Goal: Communication & Community: Ask a question

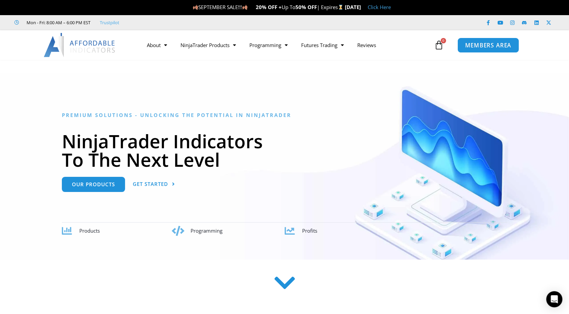
click at [485, 45] on span "MEMBERS AREA" at bounding box center [488, 45] width 46 height 6
click at [484, 46] on span "MEMBERS AREA" at bounding box center [488, 45] width 46 height 6
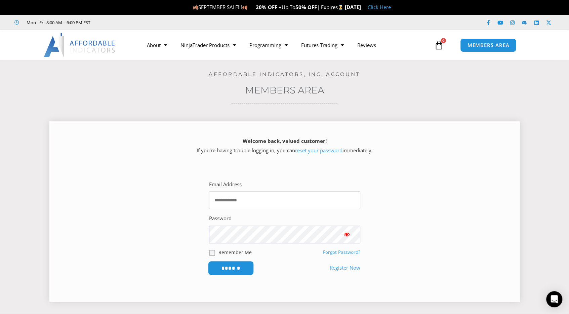
type input "**********"
click at [231, 270] on input "******" at bounding box center [231, 268] width 46 height 14
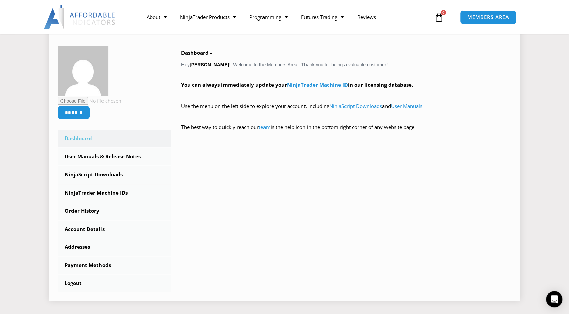
scroll to position [134, 0]
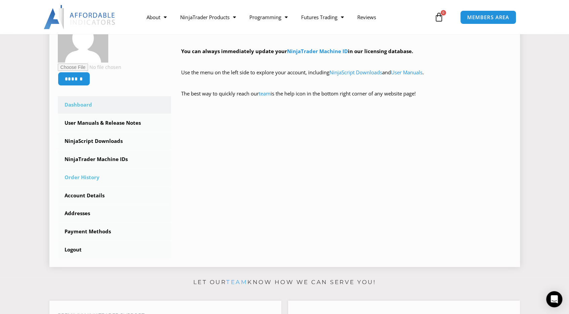
click at [93, 177] on link "Order History" at bounding box center [115, 177] width 114 height 17
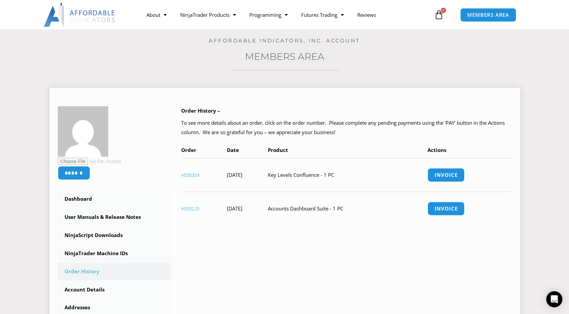
scroll to position [67, 0]
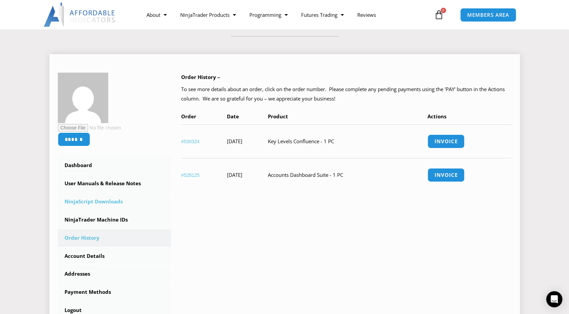
click at [104, 201] on link "NinjaScript Downloads" at bounding box center [115, 201] width 114 height 17
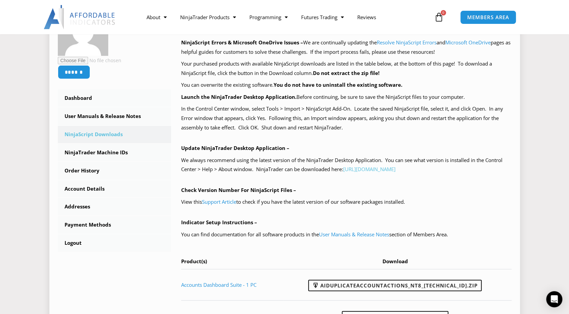
scroll to position [202, 0]
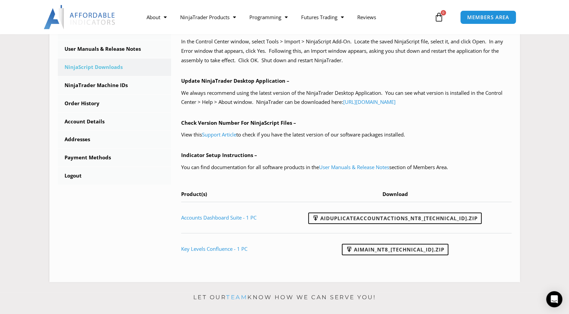
click at [241, 299] on link "team" at bounding box center [236, 297] width 21 height 7
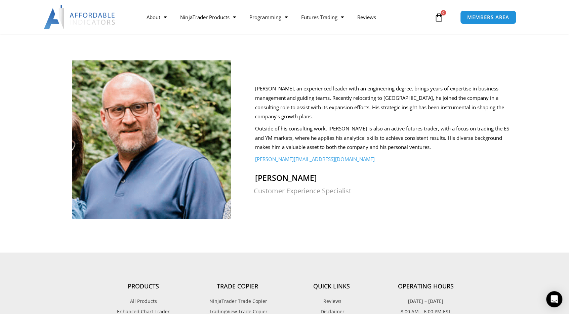
scroll to position [638, 0]
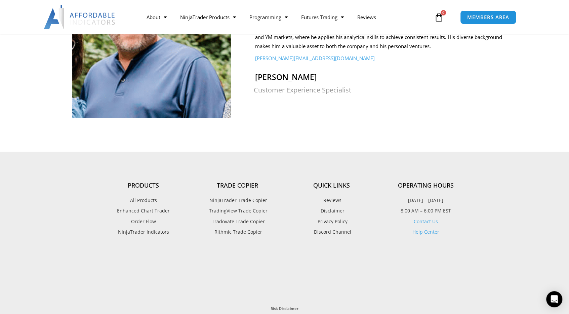
click at [427, 218] on link "Contact Us" at bounding box center [426, 221] width 24 height 6
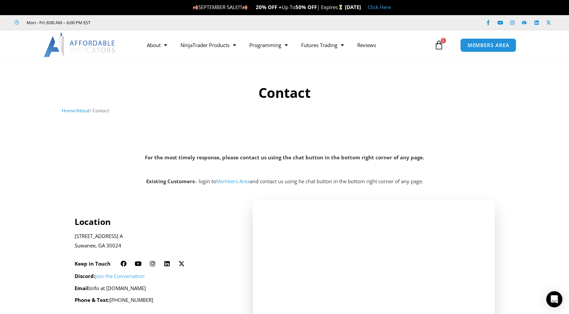
scroll to position [67, 0]
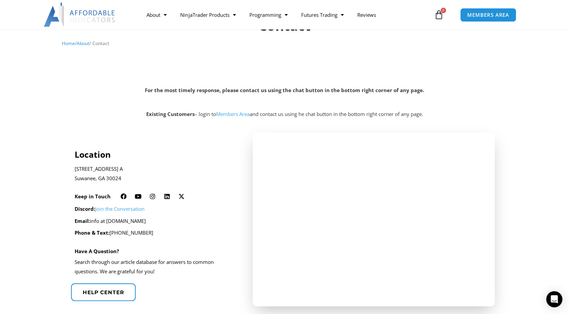
click at [106, 292] on span "Help center" at bounding box center [103, 291] width 41 height 5
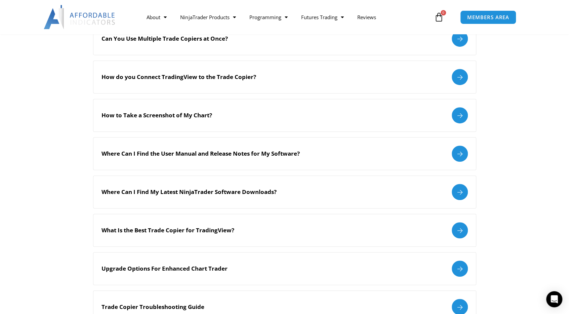
scroll to position [101, 0]
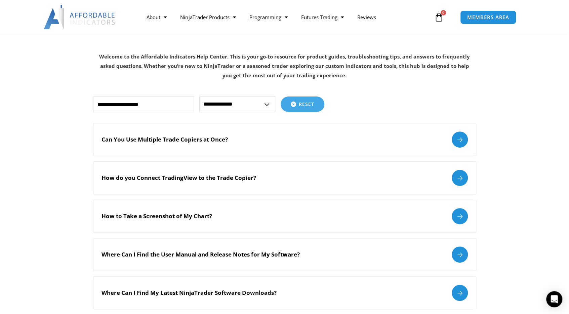
click at [266, 104] on select "**********" at bounding box center [237, 104] width 76 height 16
click at [169, 106] on input "text" at bounding box center [143, 104] width 101 height 16
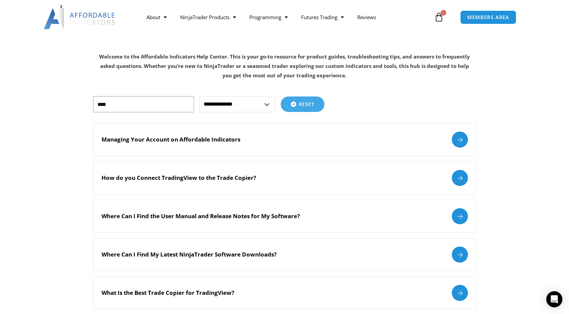
drag, startPoint x: 110, startPoint y: 105, endPoint x: 74, endPoint y: 114, distance: 36.5
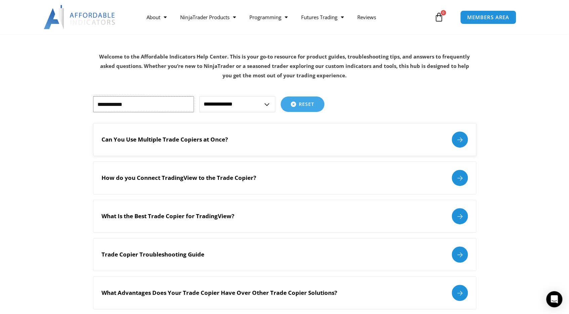
type input "**********"
click at [463, 141] on div at bounding box center [460, 139] width 16 height 16
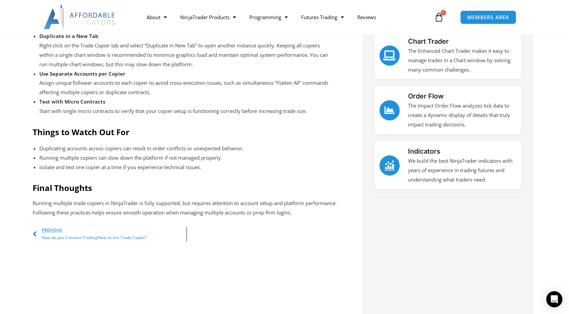
scroll to position [168, 0]
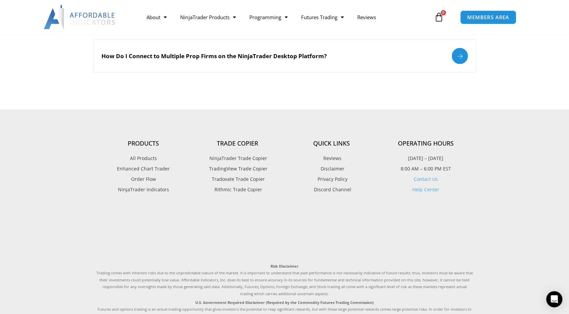
scroll to position [907, 0]
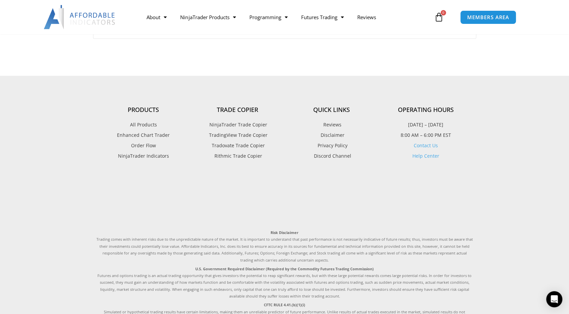
click at [427, 142] on link "Contact Us" at bounding box center [426, 145] width 24 height 6
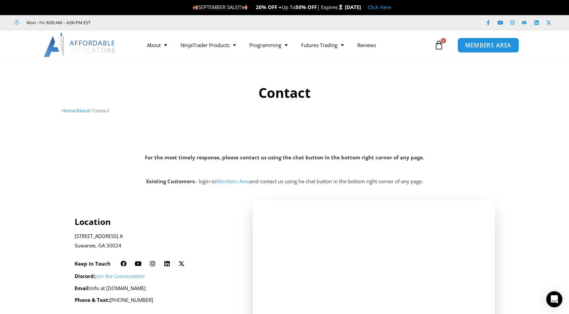
click at [483, 45] on span "MEMBERS AREA" at bounding box center [488, 45] width 46 height 6
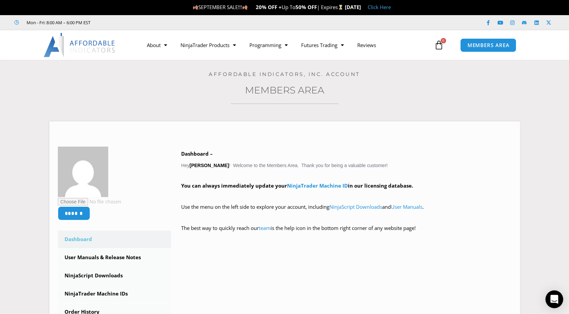
click at [554, 299] on icon "Open Intercom Messenger" at bounding box center [554, 299] width 8 height 9
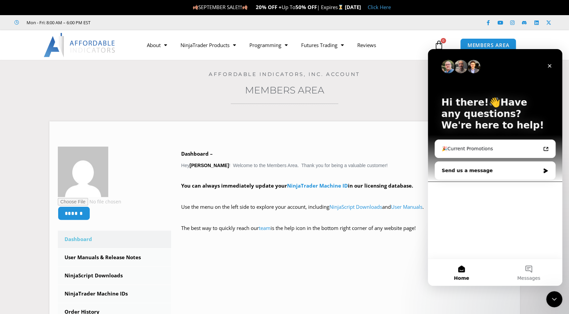
click at [450, 170] on div "Send us a message" at bounding box center [491, 170] width 98 height 7
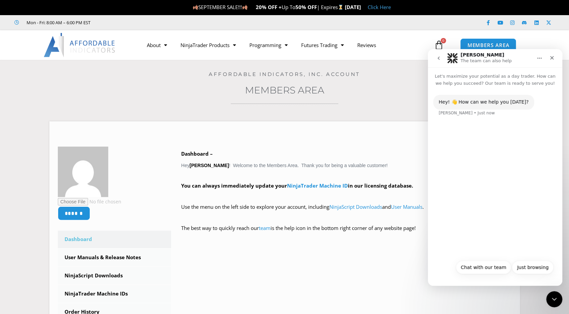
click at [448, 118] on div "Hey! 👋 How can we help you [DATE]? [PERSON_NAME] • Just now" at bounding box center [495, 110] width 124 height 30
click at [466, 106] on div "Hey! 👋 How can we help you [DATE]? [PERSON_NAME] • Just now" at bounding box center [483, 102] width 101 height 15
click at [445, 119] on div "Hey! 👋 How can we help you [DATE]? [PERSON_NAME] • Just now" at bounding box center [495, 110] width 124 height 30
click at [452, 116] on div "Hey! 👋 How can we help you [DATE]? [PERSON_NAME] • Just now" at bounding box center [495, 110] width 124 height 30
click at [487, 269] on button "Chat with our team" at bounding box center [483, 266] width 55 height 13
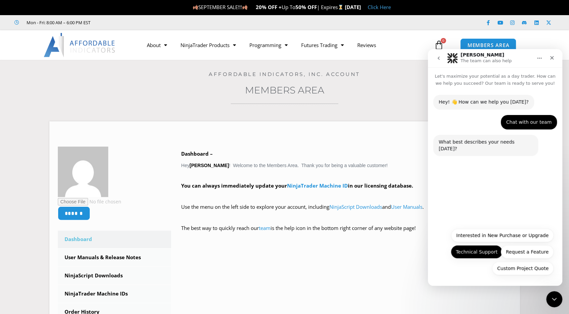
click at [483, 255] on button "Technical Support" at bounding box center [477, 251] width 52 height 13
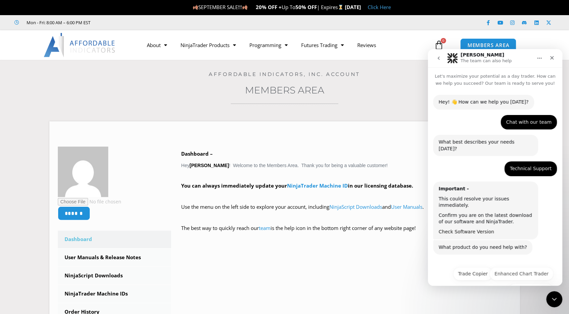
scroll to position [9, 0]
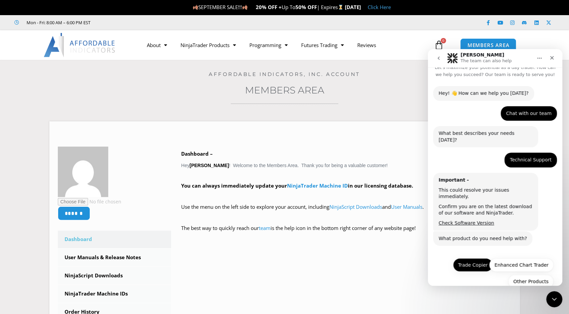
click at [473, 258] on button "Trade Copier" at bounding box center [473, 264] width 40 height 13
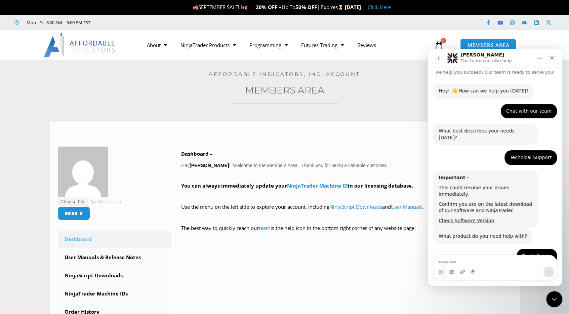
scroll to position [67, 0]
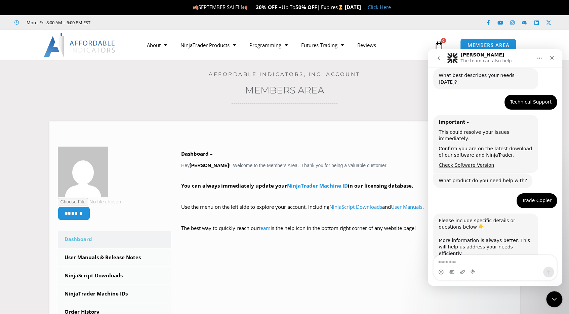
click at [447, 259] on textarea "Message…" at bounding box center [494, 260] width 123 height 11
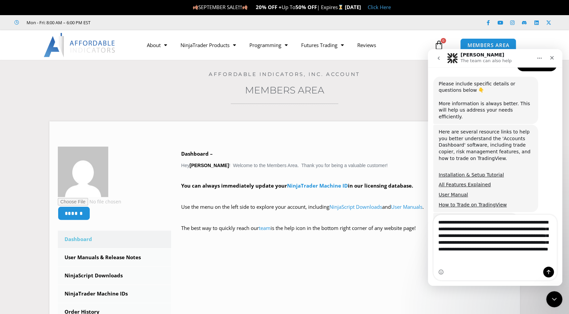
scroll to position [210, 0]
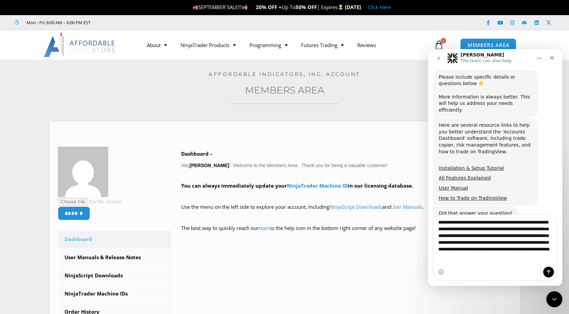
click at [491, 250] on textarea "**********" at bounding box center [494, 241] width 123 height 52
type textarea "**********"
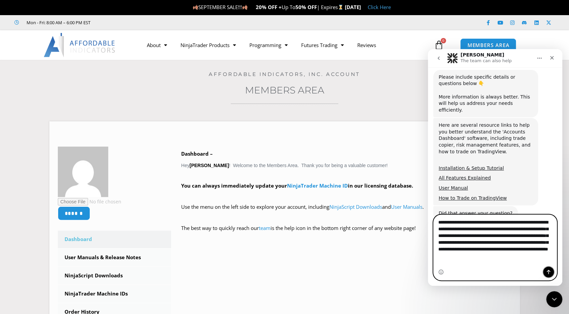
click at [548, 272] on icon "Send a message…" at bounding box center [549, 272] width 4 height 4
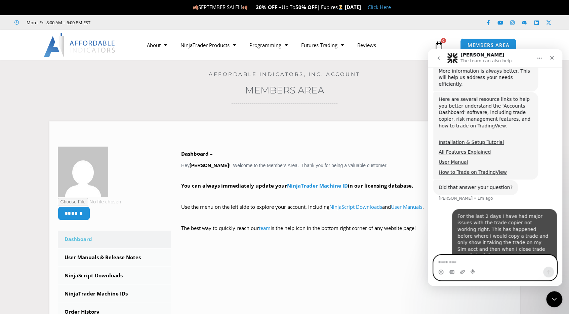
scroll to position [258, 0]
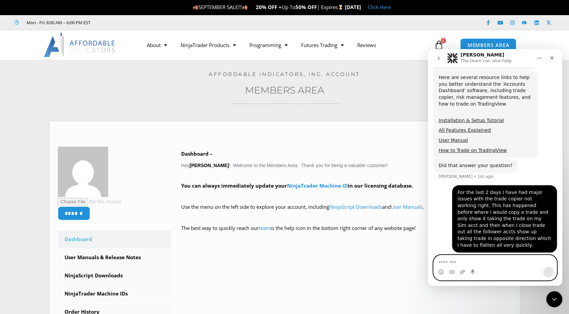
click at [441, 262] on textarea "Message…" at bounding box center [494, 260] width 123 height 11
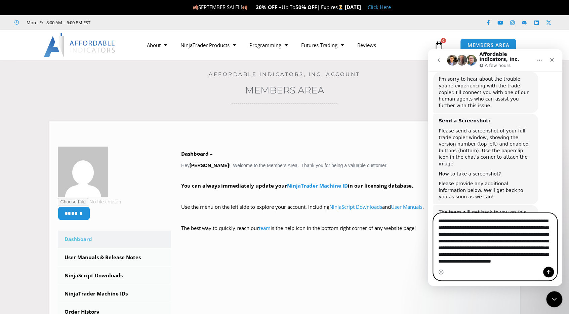
scroll to position [11, 0]
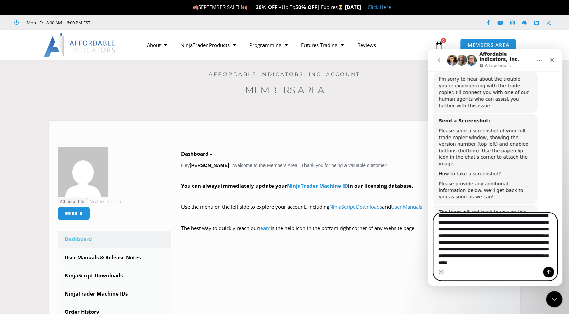
type textarea "**********"
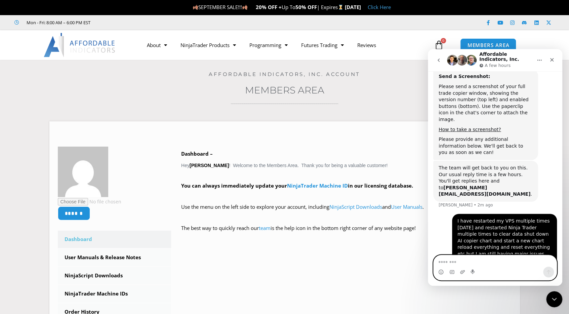
scroll to position [418, 0]
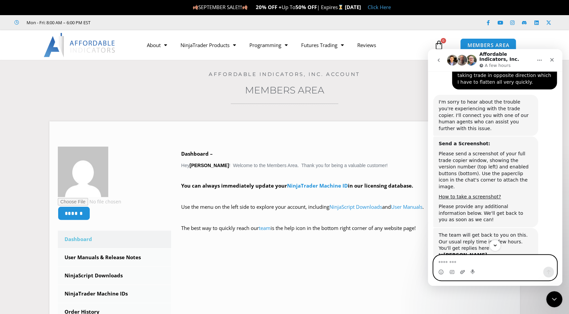
click at [461, 272] on icon "Upload attachment" at bounding box center [462, 271] width 5 height 5
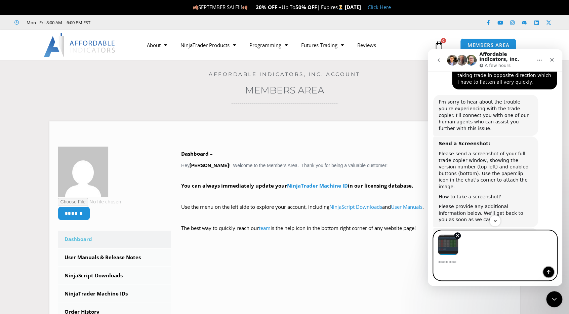
click at [548, 271] on icon "Send a message…" at bounding box center [549, 272] width 4 height 4
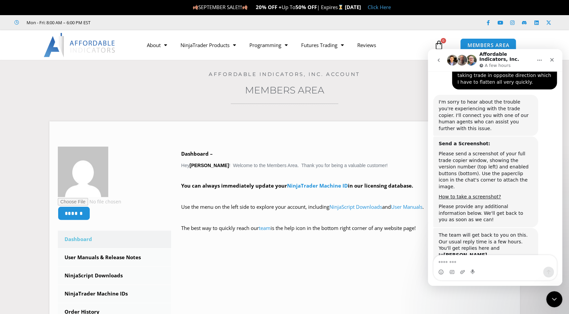
scroll to position [538, 0]
